Goal: Information Seeking & Learning: Learn about a topic

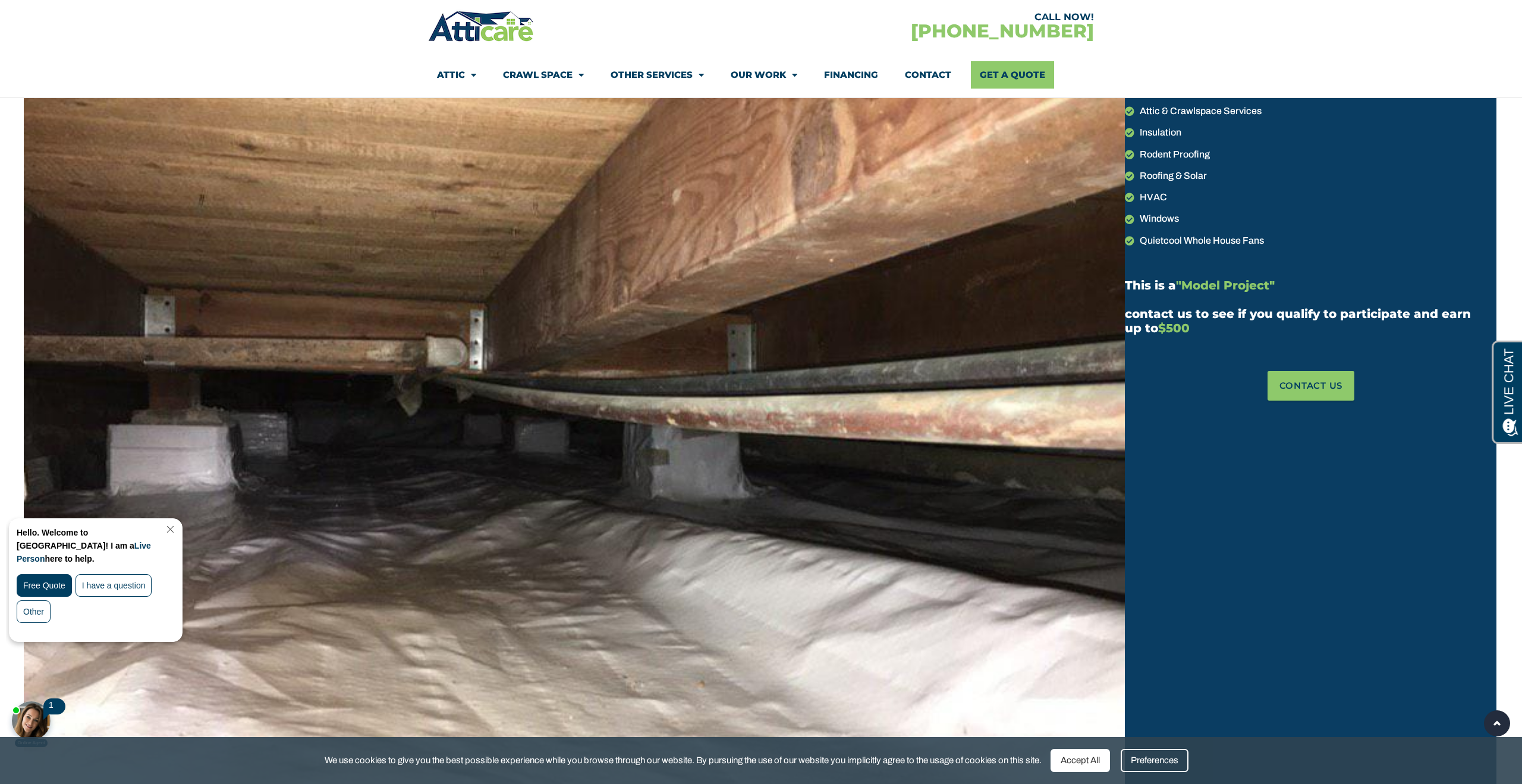
scroll to position [213, 0]
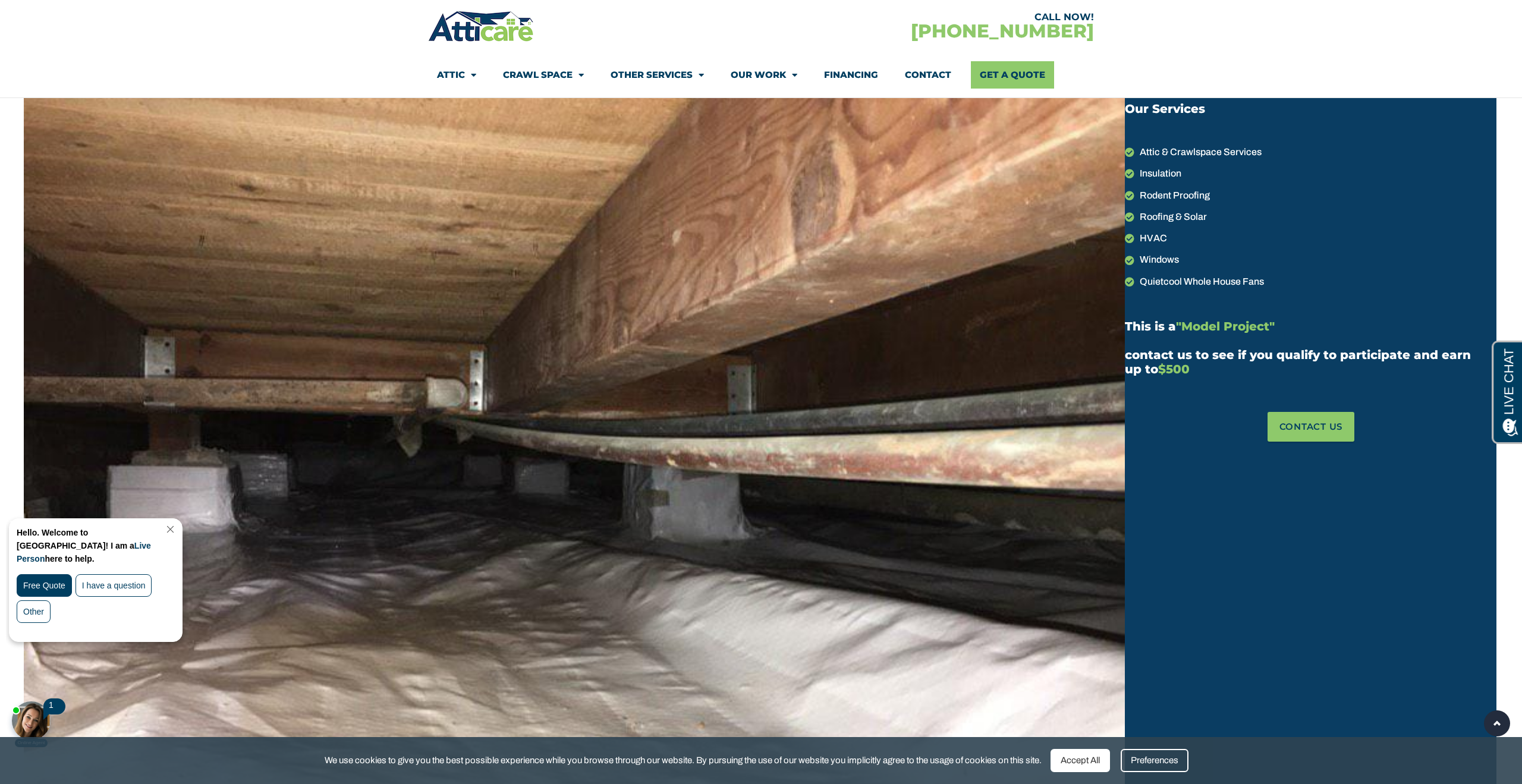
click at [1237, 323] on span ""Model Project"" at bounding box center [1226, 326] width 99 height 14
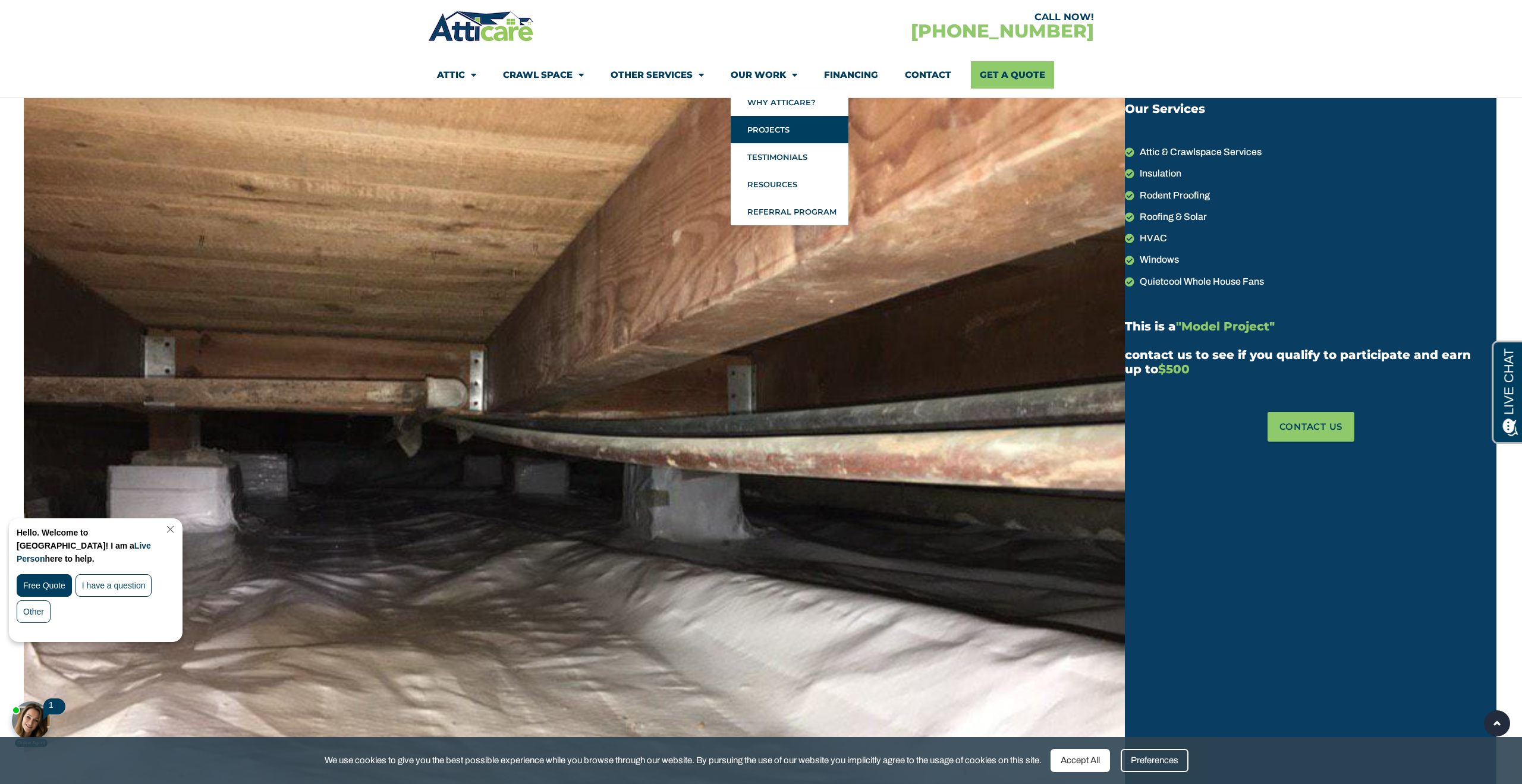
click at [774, 123] on link "Projects" at bounding box center [789, 129] width 118 height 28
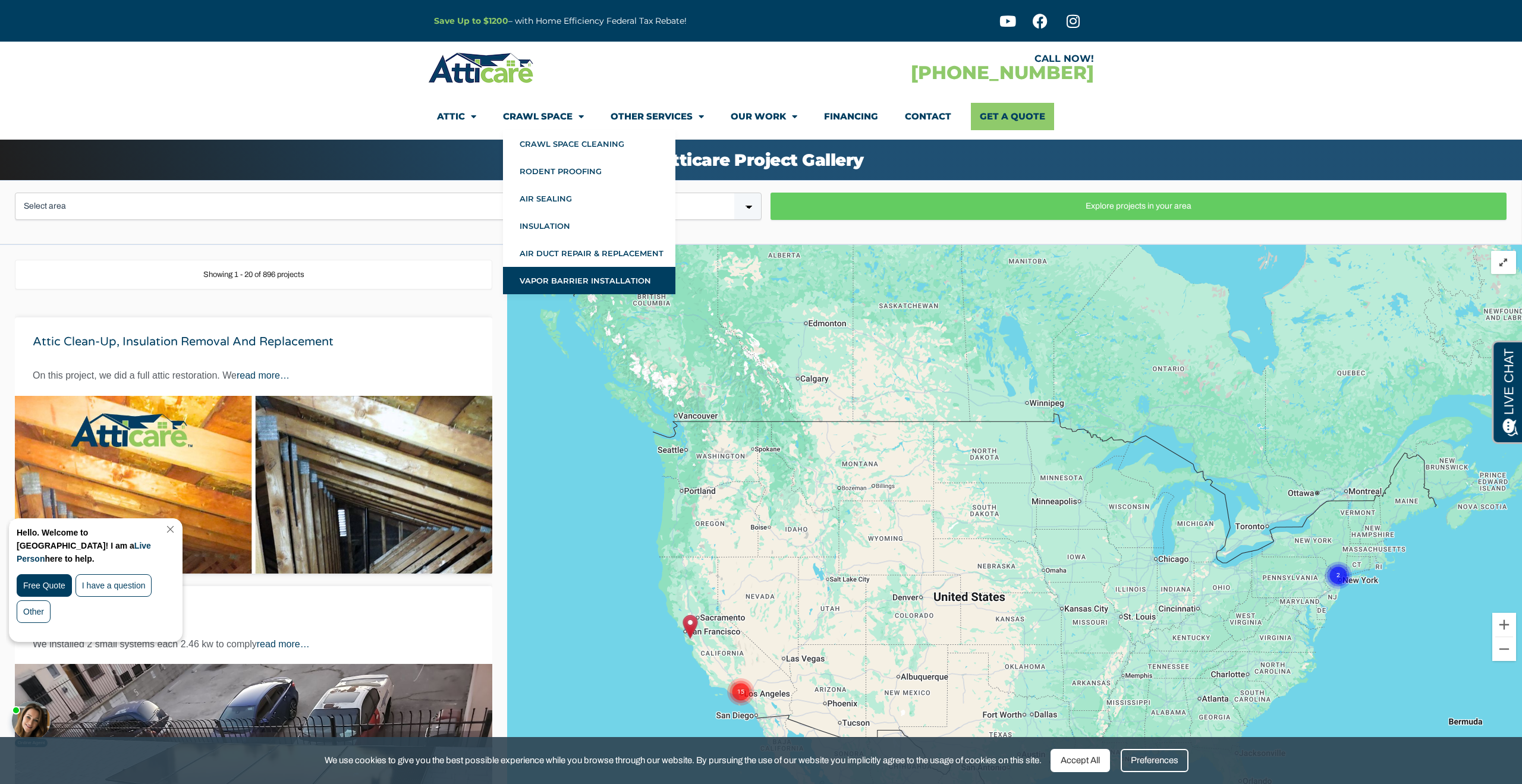
click at [580, 281] on link "Vapor Barrier Installation" at bounding box center [589, 281] width 173 height 28
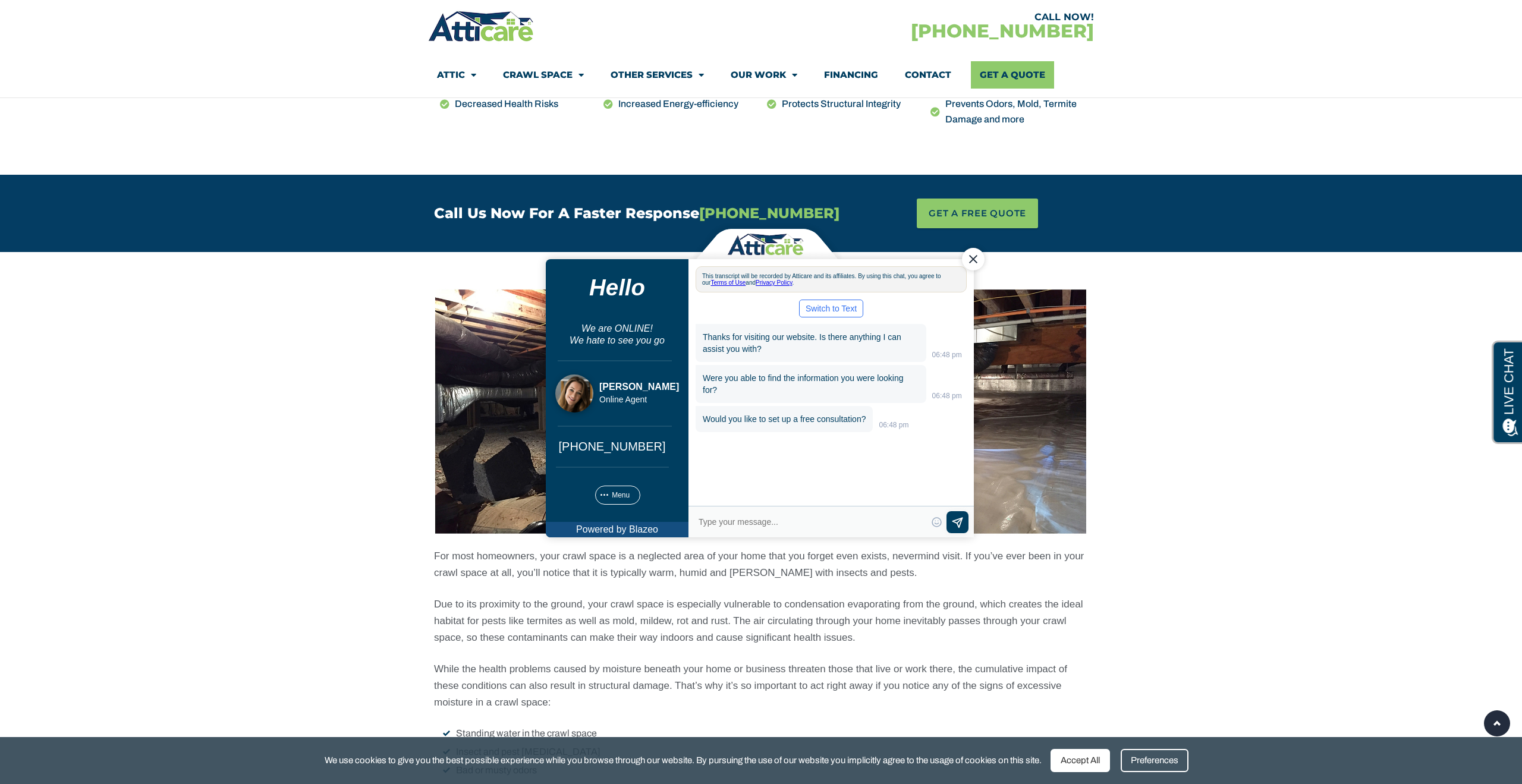
scroll to position [15, 0]
click at [975, 259] on div "Close Chat" at bounding box center [973, 259] width 23 height 23
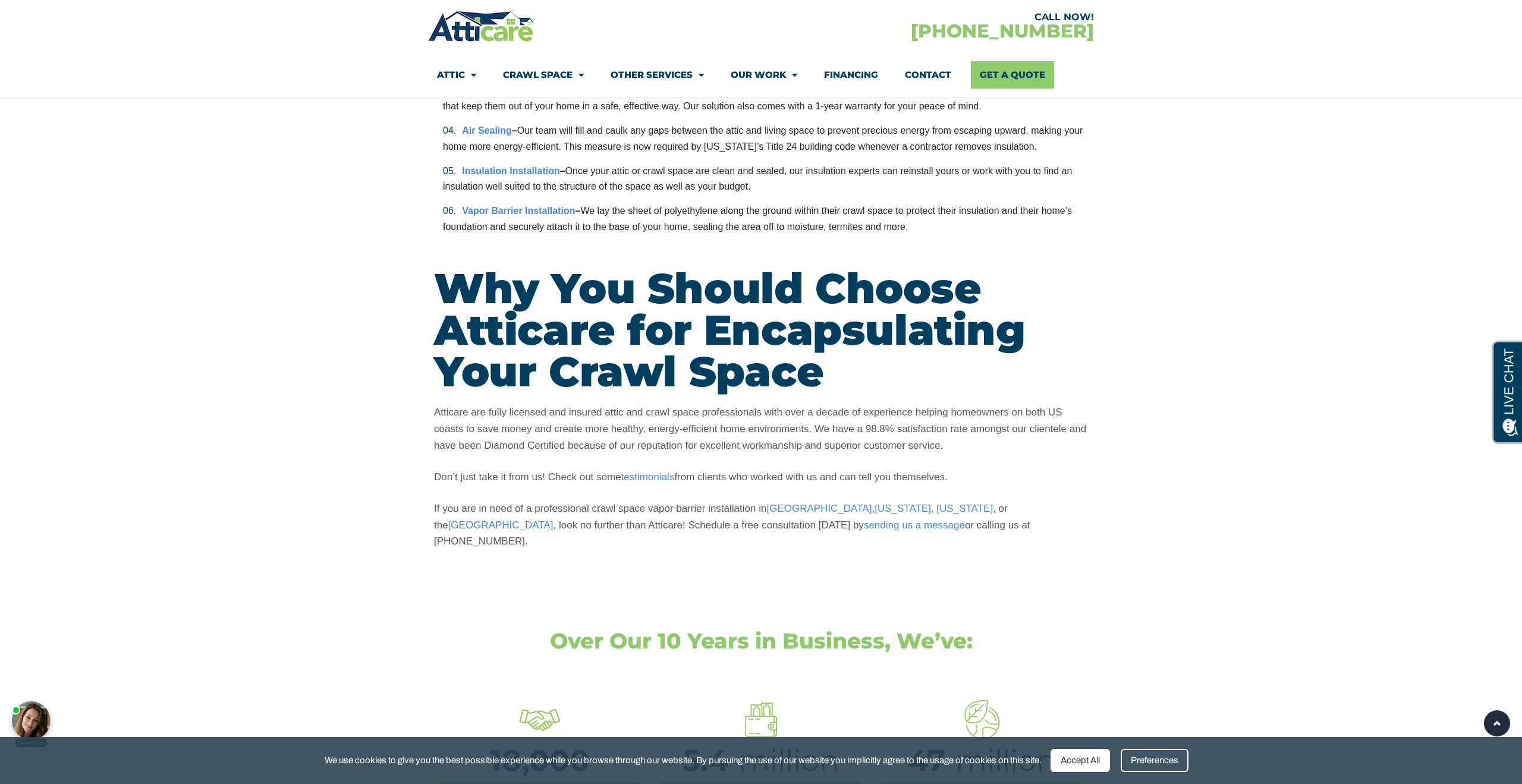
scroll to position [2084, 0]
